Goal: Task Accomplishment & Management: Use online tool/utility

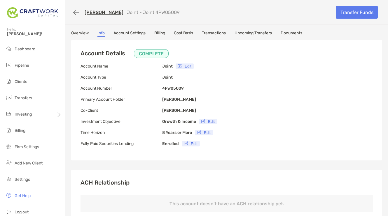
click at [81, 34] on link "Overview" at bounding box center [79, 34] width 17 height 6
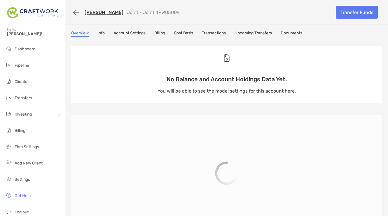
click at [93, 12] on link "[PERSON_NAME]" at bounding box center [103, 13] width 39 height 6
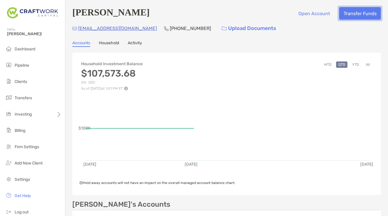
click at [357, 15] on button "Transfer Funds" at bounding box center [360, 13] width 42 height 13
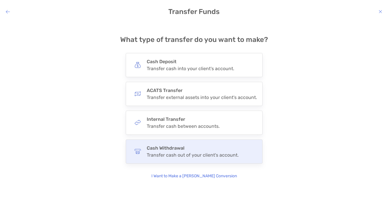
click at [167, 153] on div "Transfer cash out of your client's account." at bounding box center [193, 155] width 92 height 6
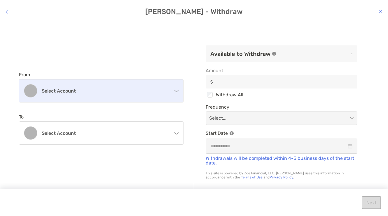
click at [134, 93] on h4 "Select account" at bounding box center [105, 91] width 126 height 6
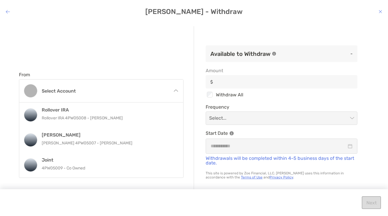
click at [114, 120] on p "Rollover IRA 4PW05008 - Jonathan Bader" at bounding box center [107, 118] width 131 height 7
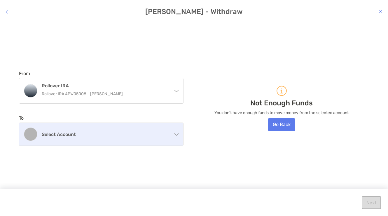
click at [97, 138] on div "Select account" at bounding box center [101, 134] width 164 height 23
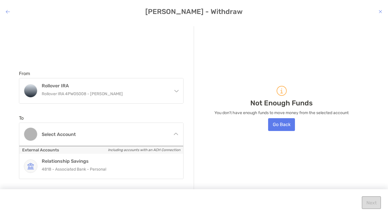
click at [93, 166] on p "4818 - Associated Bank - Personal" at bounding box center [107, 169] width 131 height 7
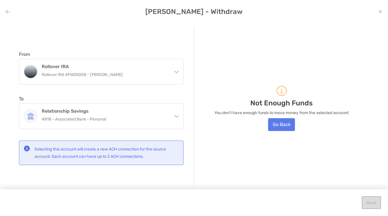
click at [319, 88] on div "Not Enough Funds You don't have enough funds to move money from the selected ac…" at bounding box center [281, 108] width 175 height 164
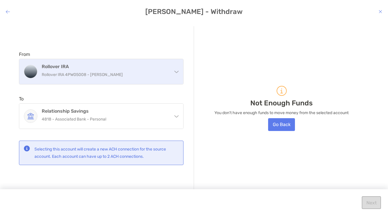
click at [147, 66] on h4 "Rollover IRA" at bounding box center [105, 67] width 126 height 6
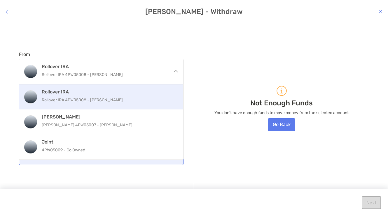
click at [117, 94] on h4 "Rollover IRA" at bounding box center [107, 92] width 131 height 6
